Goal: Task Accomplishment & Management: Manage account settings

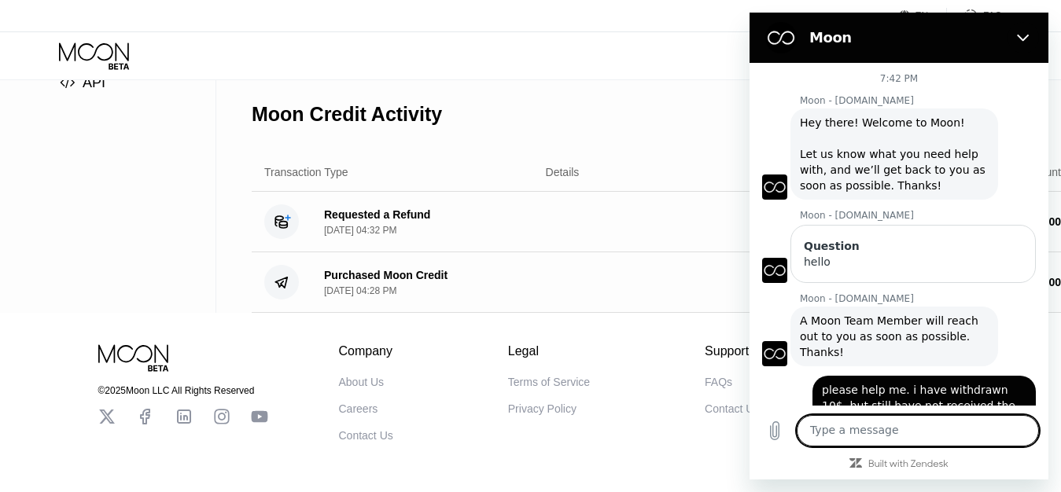
scroll to position [33, 0]
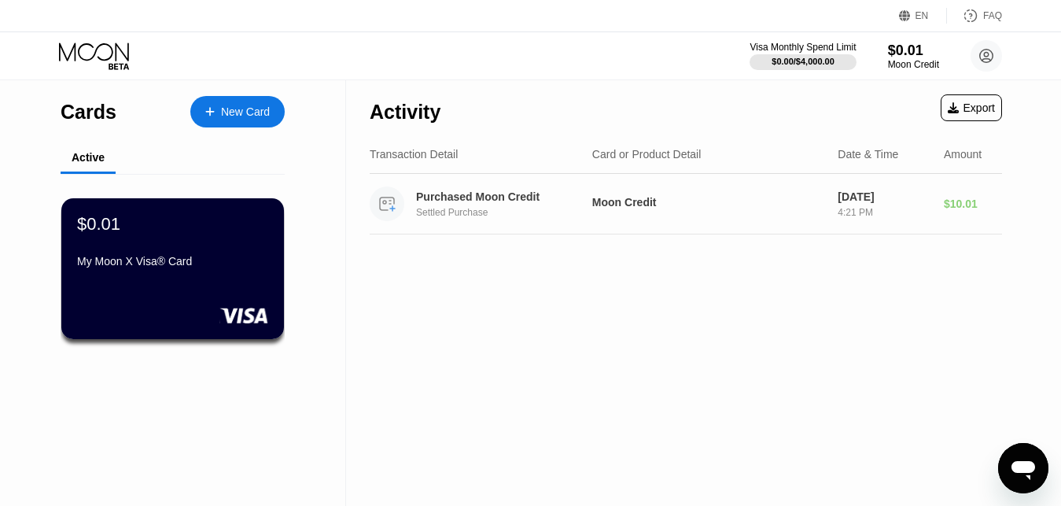
click at [721, 220] on div "Purchased Moon Credit Settled Purchase Moon Credit Aug 22, 2025 4:21 PM $10.01" at bounding box center [686, 204] width 632 height 61
click at [917, 50] on div "$0.01" at bounding box center [913, 50] width 53 height 17
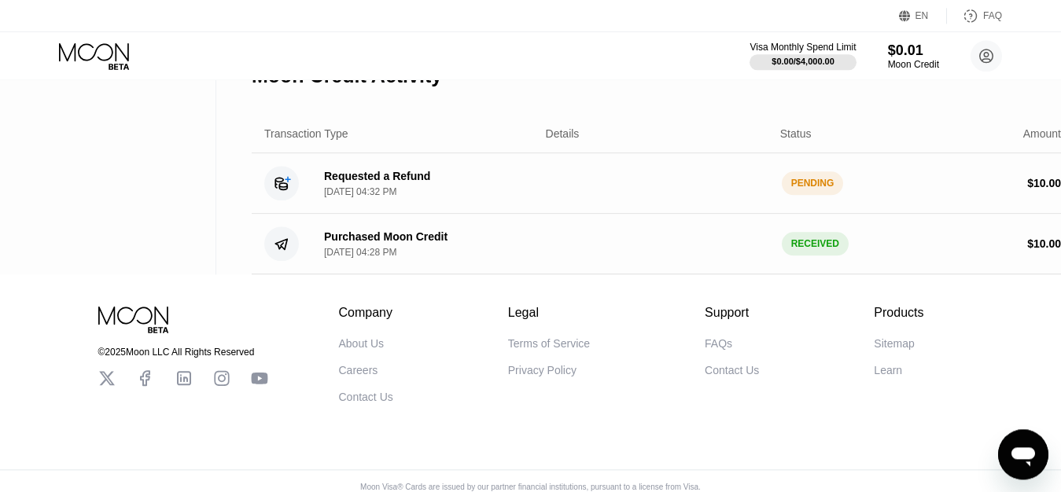
scroll to position [350, 0]
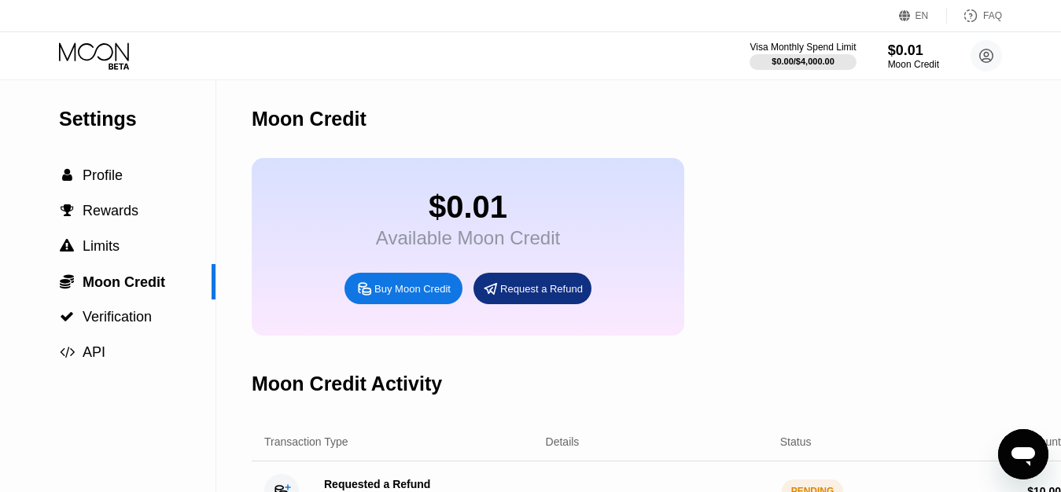
click at [513, 262] on div "$0.01 Available Moon Credit Buy Moon Credit Request a Refund" at bounding box center [468, 247] width 433 height 178
click at [834, 235] on div "$0.01 Available Moon Credit Buy Moon Credit Request a Refund" at bounding box center [663, 247] width 822 height 178
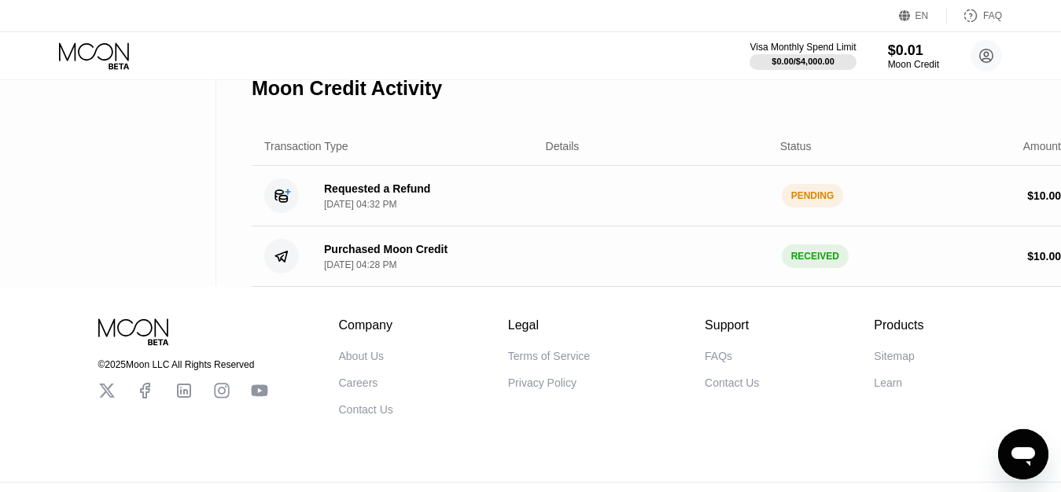
scroll to position [350, 0]
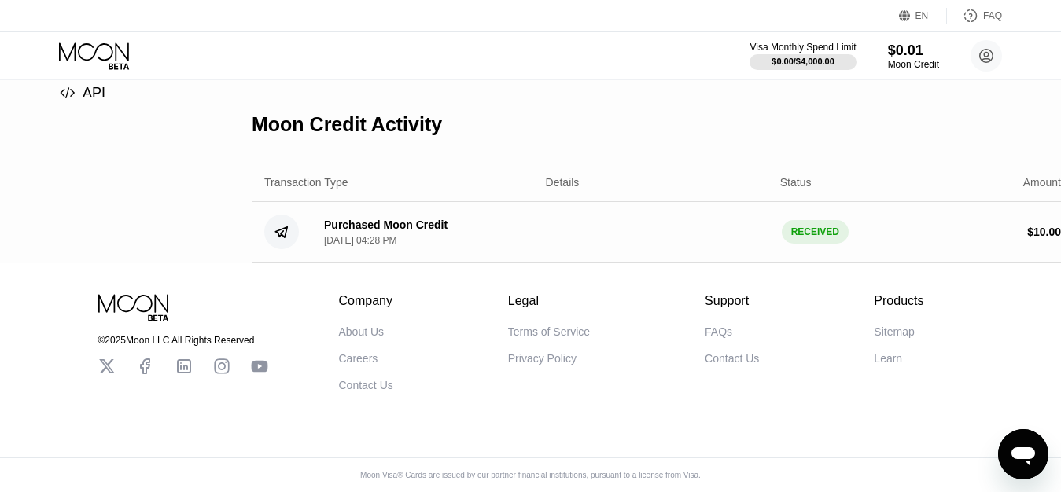
scroll to position [350, 0]
